Goal: Obtain resource: Obtain resource

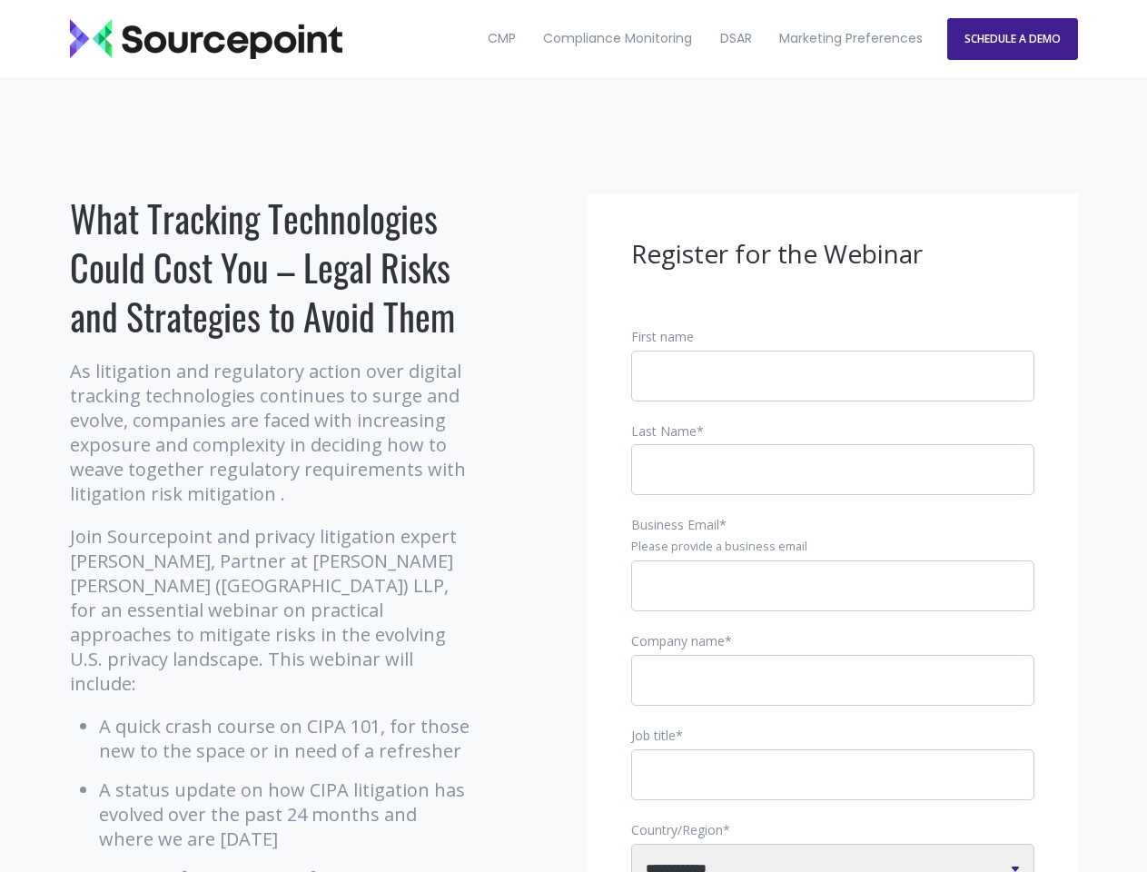
click at [833, 600] on input "Business Email *" at bounding box center [832, 585] width 403 height 51
